Goal: Navigation & Orientation: Understand site structure

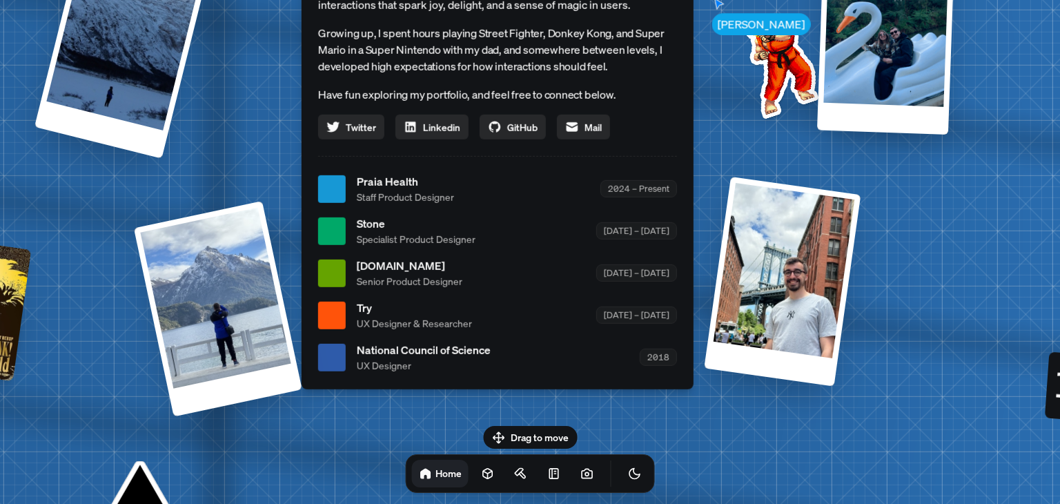
drag, startPoint x: 814, startPoint y: 210, endPoint x: 534, endPoint y: 424, distance: 352.7
click at [534, 424] on div "[PERSON_NAME] [PERSON_NAME] Design Engineer Welcome to my space on the internet…" at bounding box center [501, 189] width 2066 height 1809
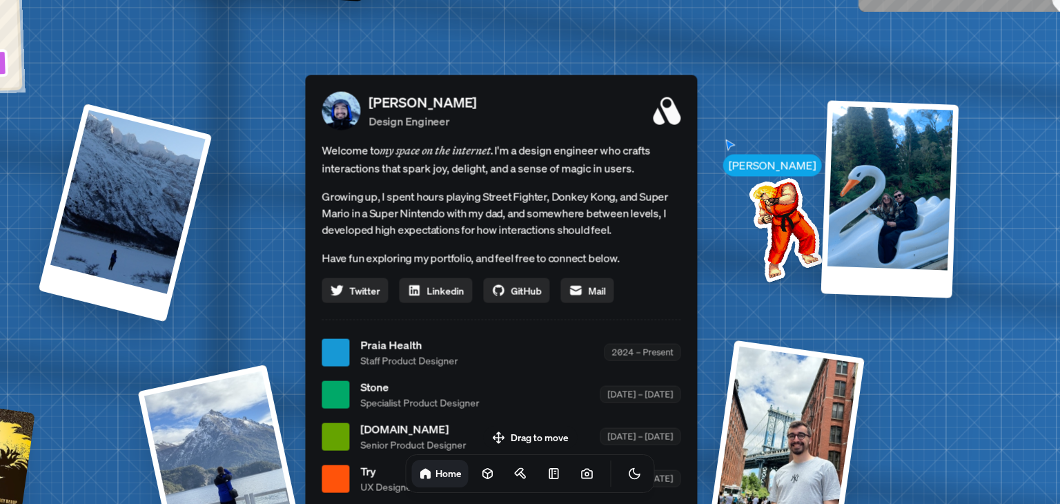
drag, startPoint x: 527, startPoint y: 249, endPoint x: 531, endPoint y: 417, distance: 168.5
click at [531, 417] on ul "Praia Health Staff Product Designer 2024 – Present Stone Specialist Product Des…" at bounding box center [501, 437] width 359 height 200
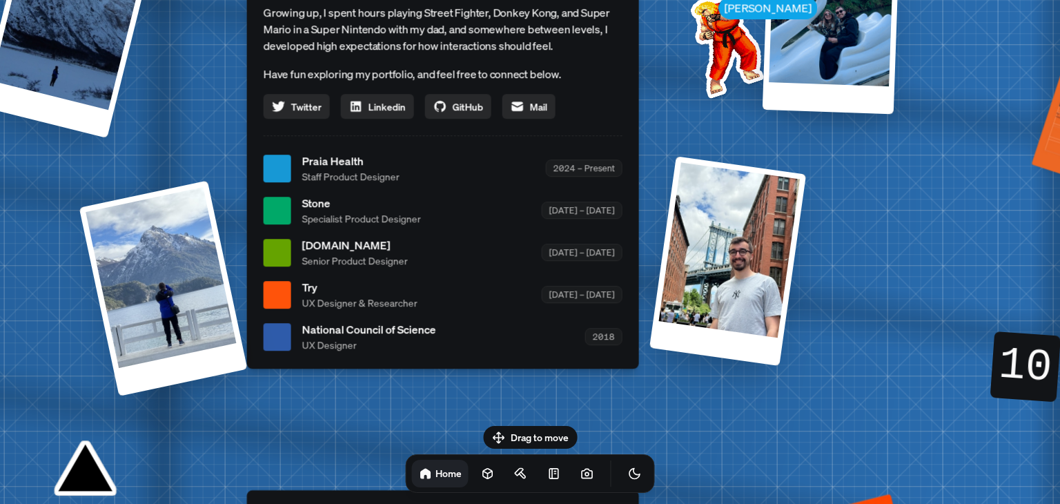
drag, startPoint x: 534, startPoint y: 220, endPoint x: 476, endPoint y: 7, distance: 221.1
click at [476, 7] on p "Growing up, I spent hours playing Street Fighter, Donkey Kong, and Super Mario …" at bounding box center [443, 29] width 359 height 50
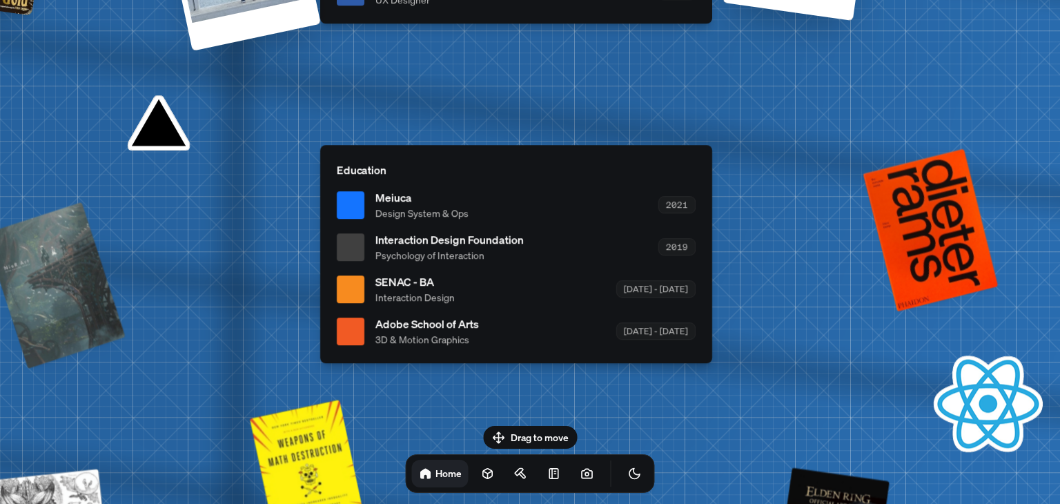
drag, startPoint x: 507, startPoint y: 369, endPoint x: 580, endPoint y: 48, distance: 329.1
click at [481, 474] on icon at bounding box center [488, 474] width 14 height 14
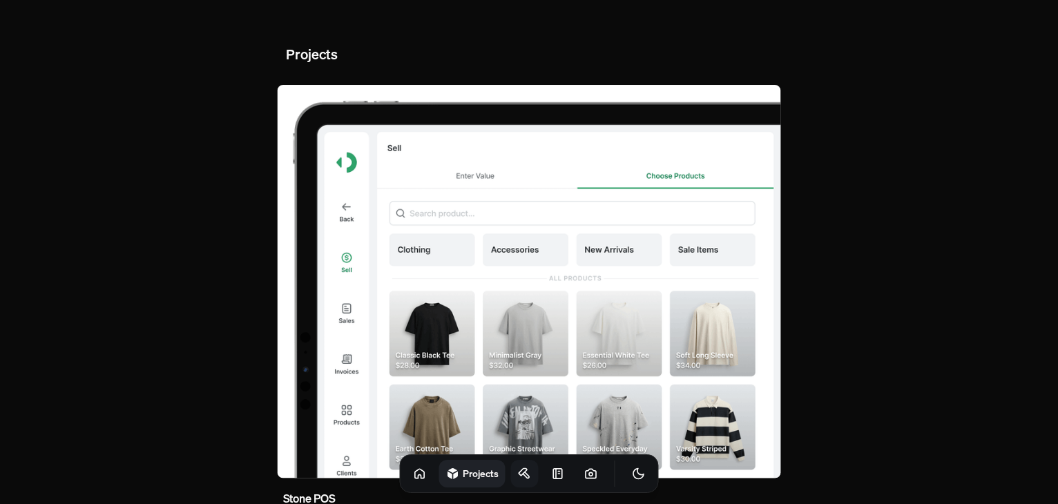
click at [518, 478] on icon at bounding box center [525, 474] width 14 height 14
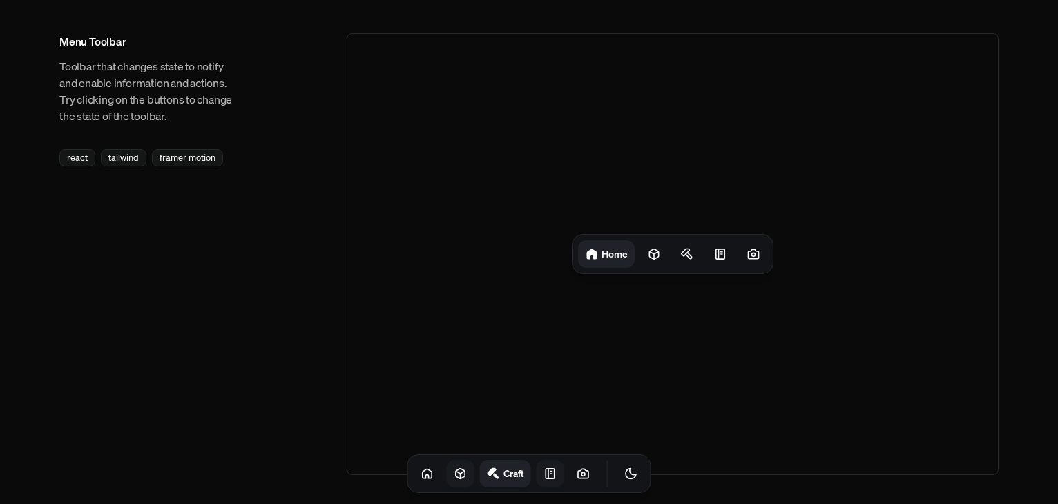
click at [543, 476] on icon at bounding box center [550, 474] width 14 height 14
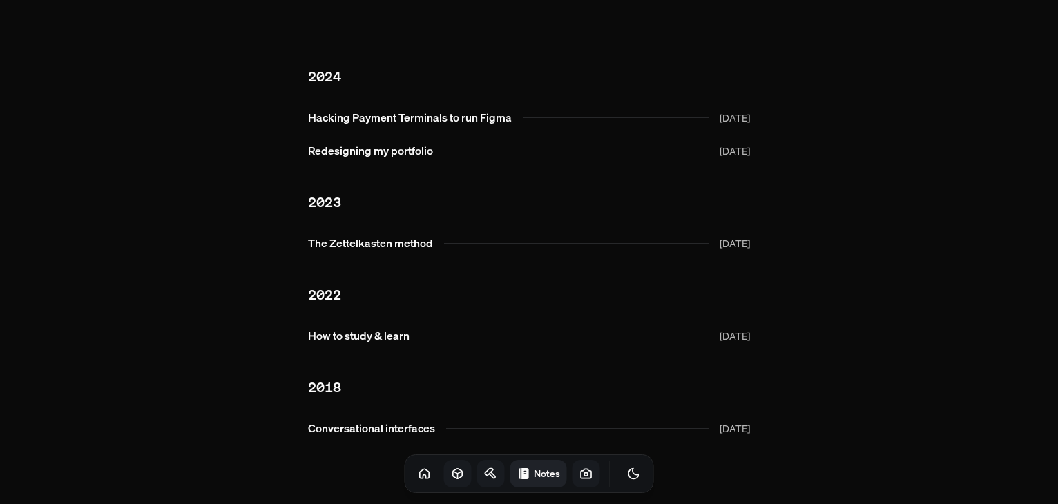
click at [579, 473] on icon at bounding box center [586, 474] width 14 height 14
